Goal: Information Seeking & Learning: Learn about a topic

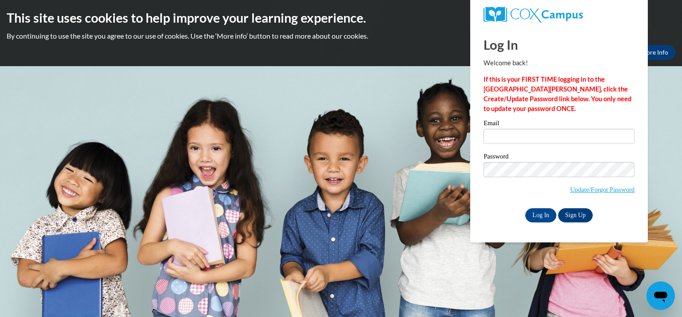
click at [384, 186] on body "This site uses cookies to help improve your learning experience. By continuing …" at bounding box center [341, 158] width 682 height 317
drag, startPoint x: 613, startPoint y: 0, endPoint x: 348, endPoint y: 104, distance: 284.0
click at [348, 104] on body "This site uses cookies to help improve your learning experience. By continuing …" at bounding box center [341, 158] width 682 height 317
click at [542, 134] on input "Email" at bounding box center [558, 136] width 151 height 15
type input "rollefsona@kmsd.edu"
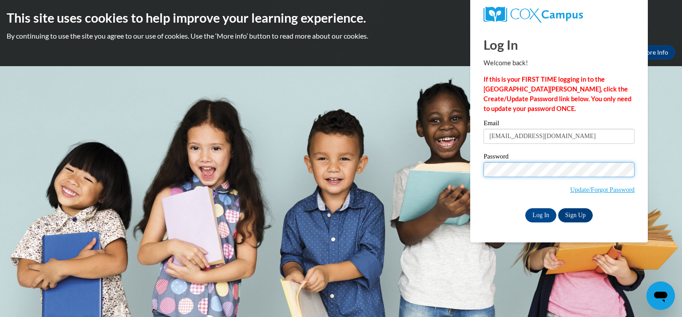
click at [525, 208] on input "Log In" at bounding box center [540, 215] width 31 height 14
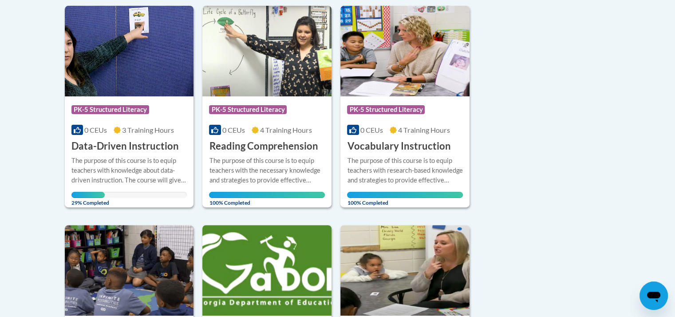
scroll to position [178, 0]
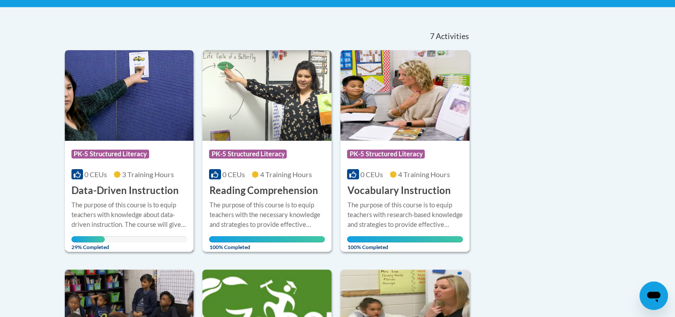
click at [123, 129] on img at bounding box center [129, 95] width 129 height 91
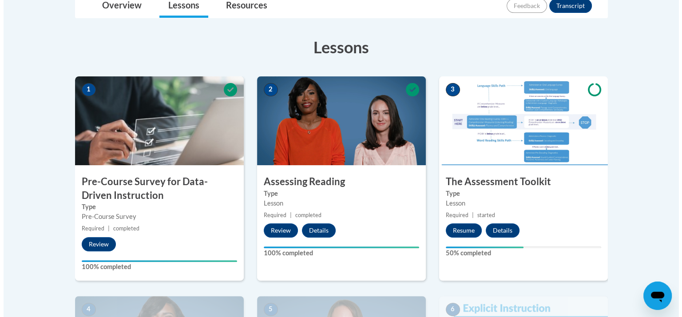
scroll to position [266, 0]
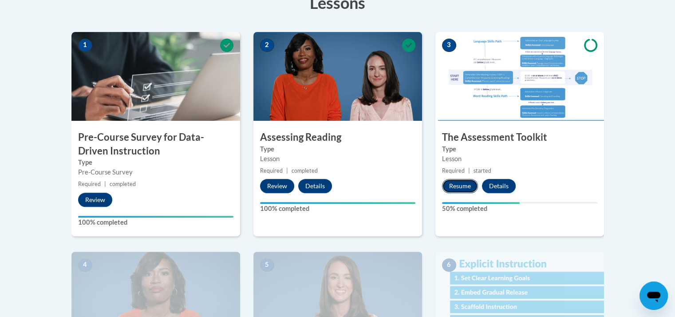
click at [460, 184] on button "Resume" at bounding box center [460, 186] width 36 height 14
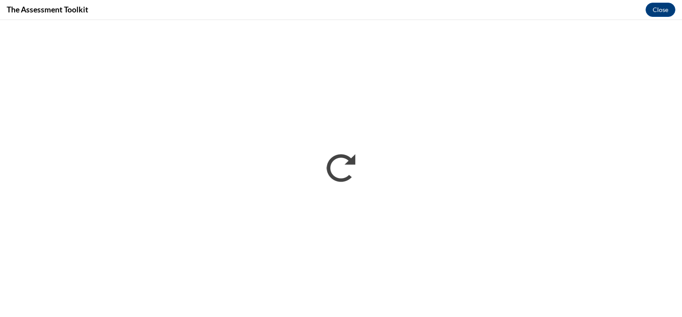
scroll to position [0, 0]
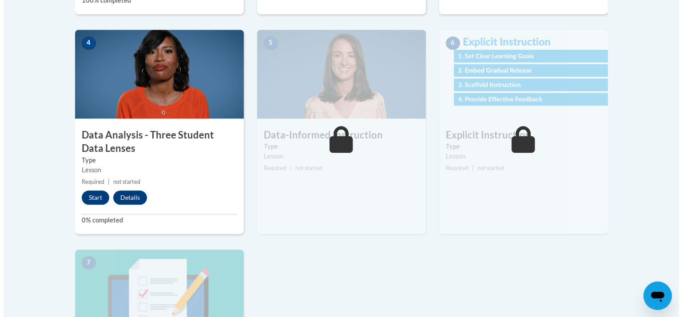
scroll to position [577, 0]
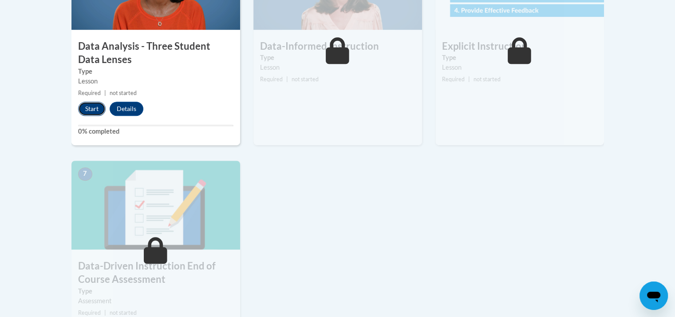
click at [87, 107] on button "Start" at bounding box center [92, 109] width 28 height 14
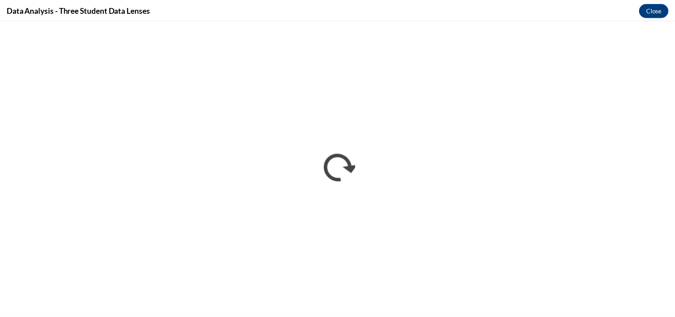
scroll to position [0, 0]
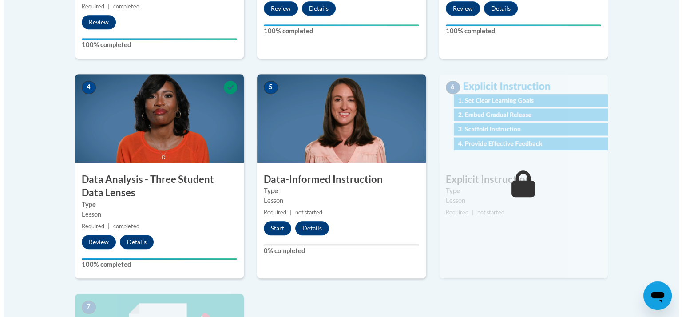
scroll to position [488, 0]
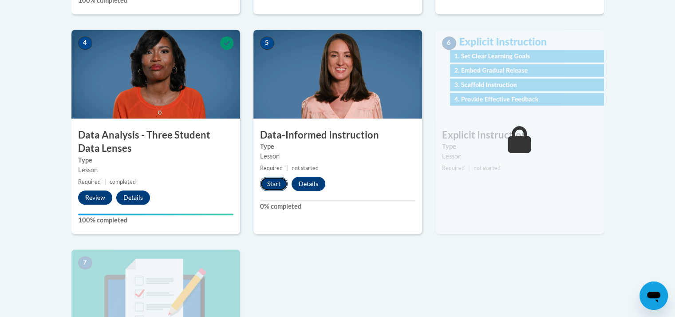
click at [271, 183] on button "Start" at bounding box center [274, 184] width 28 height 14
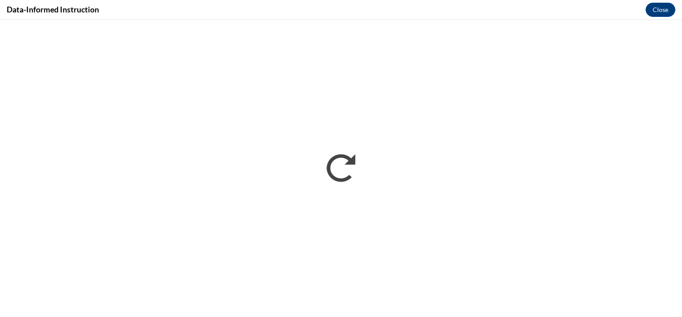
scroll to position [0, 0]
